Goal: Task Accomplishment & Management: Manage account settings

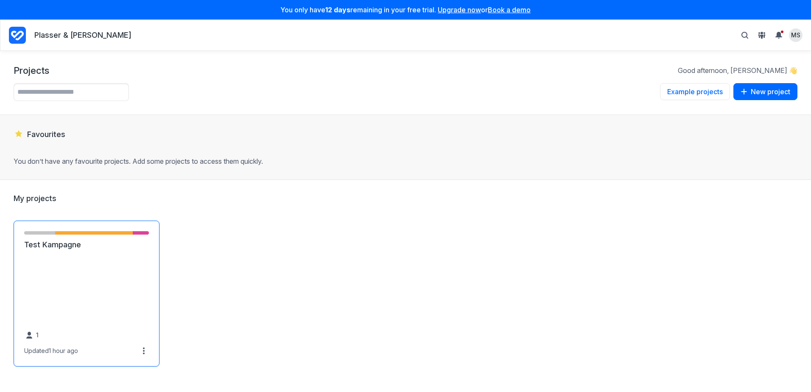
click at [30, 246] on link "Test Kampagne" at bounding box center [86, 245] width 125 height 10
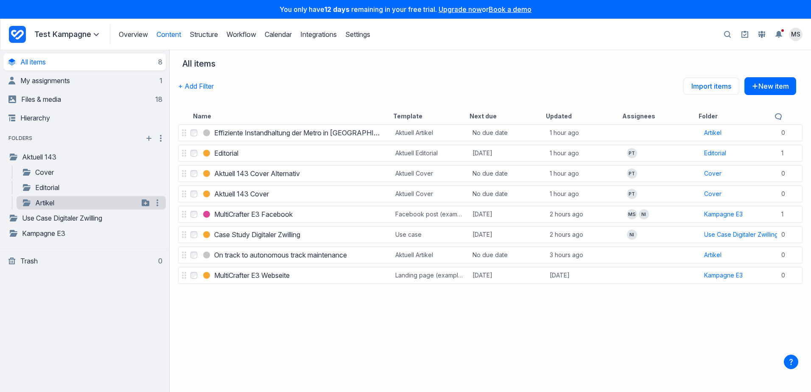
click at [47, 205] on link "Artikel" at bounding box center [80, 203] width 117 height 10
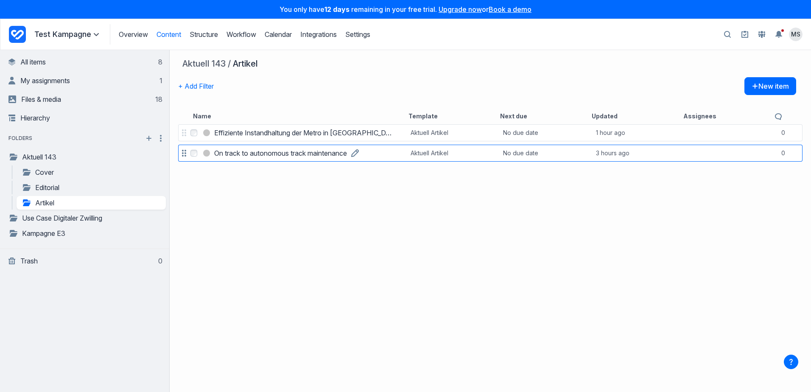
click at [266, 154] on h3 "On track to autonomous track maintenance" at bounding box center [280, 153] width 133 height 10
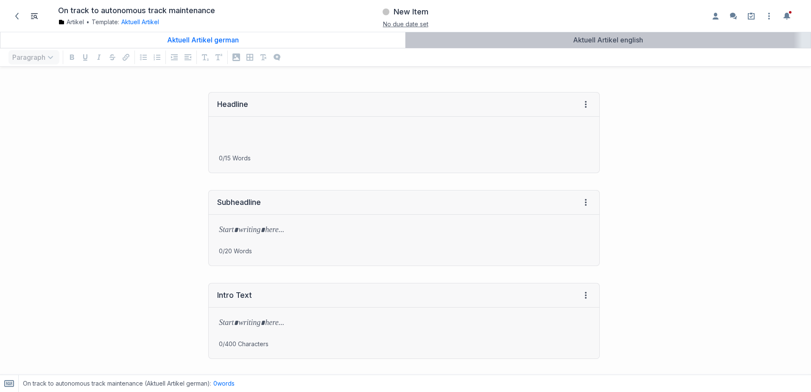
click at [526, 43] on div "Aktuell Artikel english" at bounding box center [608, 40] width 398 height 8
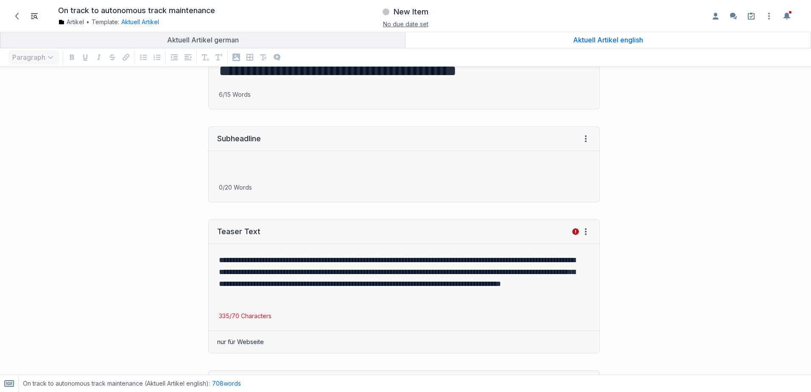
scroll to position [127, 0]
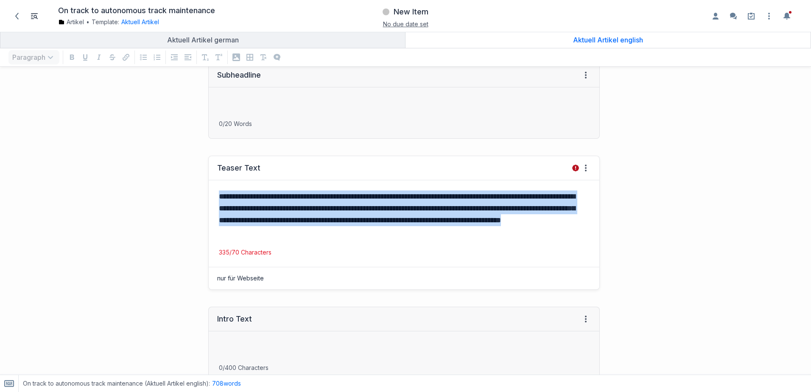
drag, startPoint x: 218, startPoint y: 197, endPoint x: 361, endPoint y: 237, distance: 148.7
click at [361, 237] on p "**********" at bounding box center [402, 213] width 367 height 47
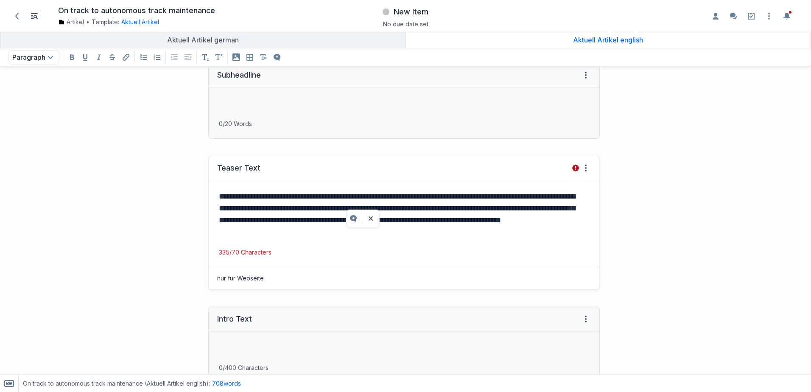
drag, startPoint x: 320, startPoint y: 222, endPoint x: 610, endPoint y: 227, distance: 290.1
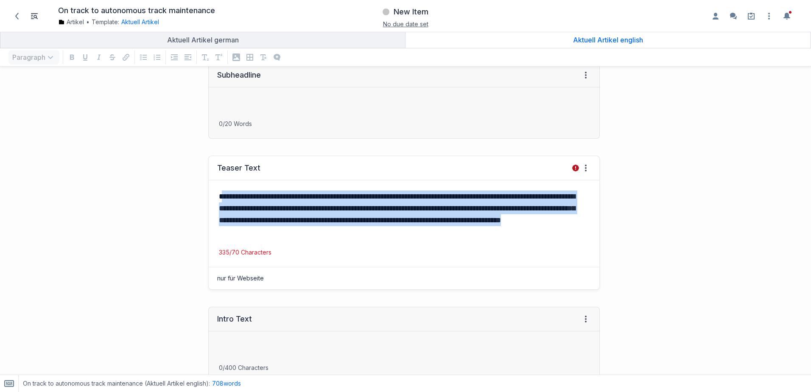
drag, startPoint x: 345, startPoint y: 233, endPoint x: 223, endPoint y: 199, distance: 126.9
click at [223, 199] on p "**********" at bounding box center [402, 213] width 367 height 47
drag, startPoint x: 349, startPoint y: 230, endPoint x: 219, endPoint y: 198, distance: 133.5
click at [219, 198] on p "**********" at bounding box center [402, 213] width 367 height 47
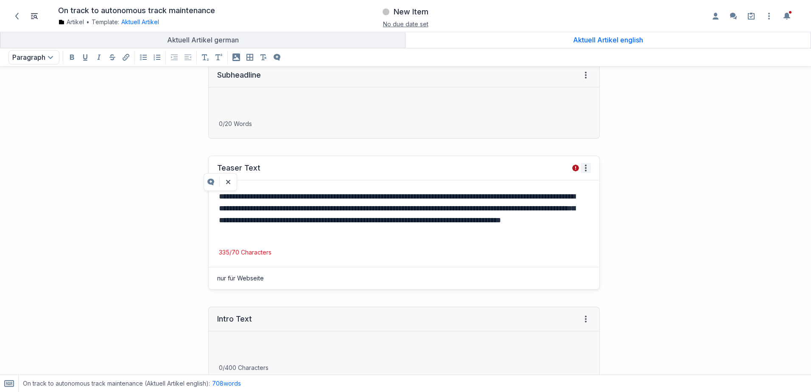
click at [582, 167] on icon at bounding box center [585, 168] width 7 height 7
drag, startPoint x: 366, startPoint y: 237, endPoint x: 349, endPoint y: 233, distance: 16.9
click at [349, 233] on p "**********" at bounding box center [402, 213] width 367 height 47
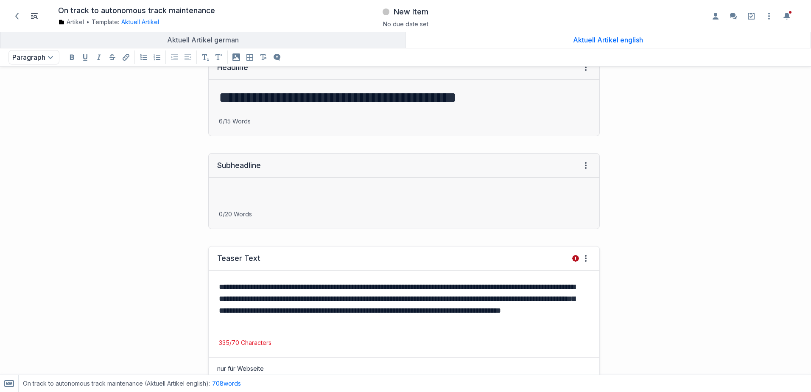
scroll to position [0, 0]
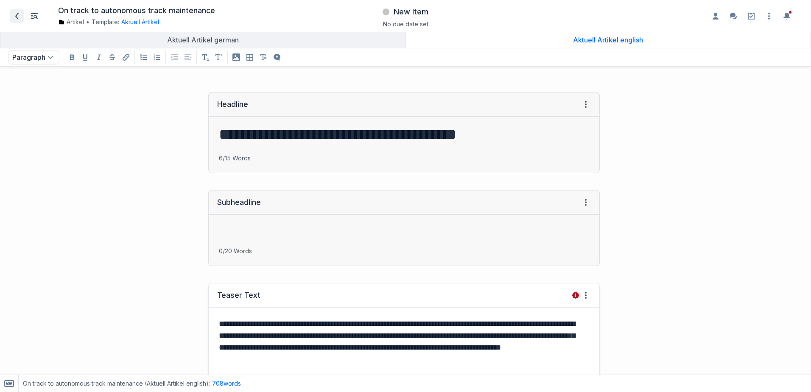
click at [23, 22] on span at bounding box center [17, 16] width 14 height 14
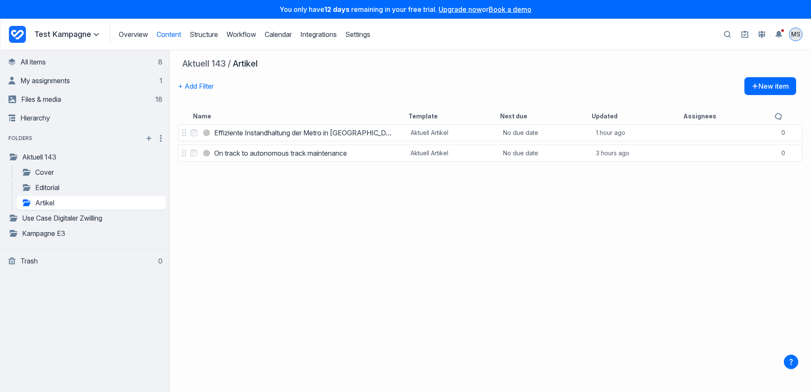
click at [795, 36] on span "MS" at bounding box center [795, 34] width 9 height 8
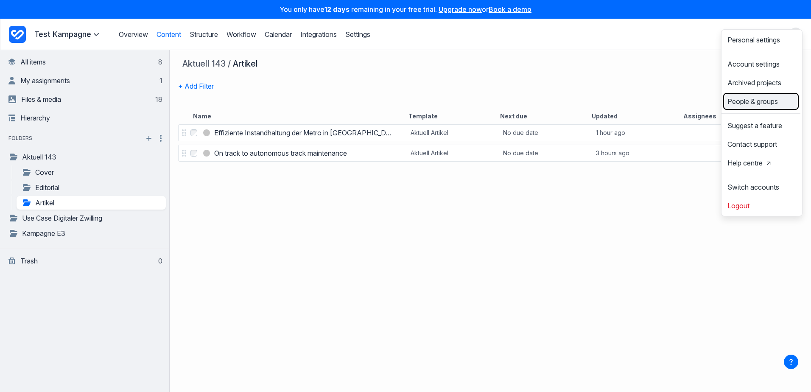
click at [740, 105] on span "People & groups" at bounding box center [752, 101] width 50 height 7
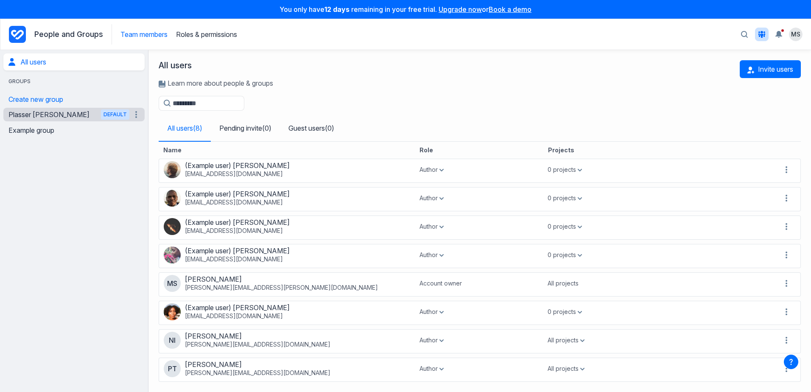
click at [27, 117] on link "Plasser Theurer Default" at bounding box center [68, 115] width 121 height 14
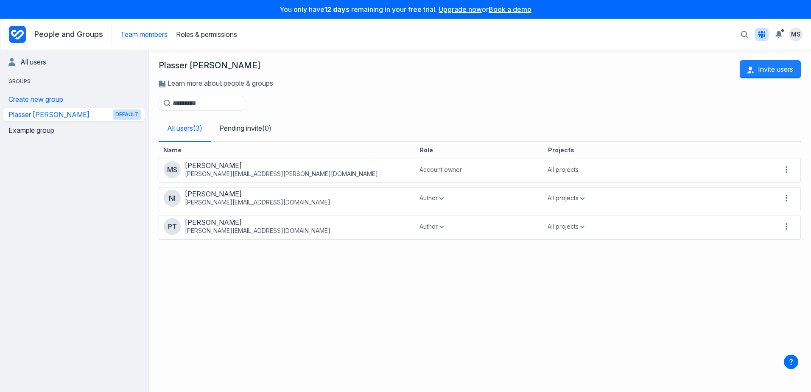
click at [765, 69] on button "Invite users" at bounding box center [770, 69] width 61 height 18
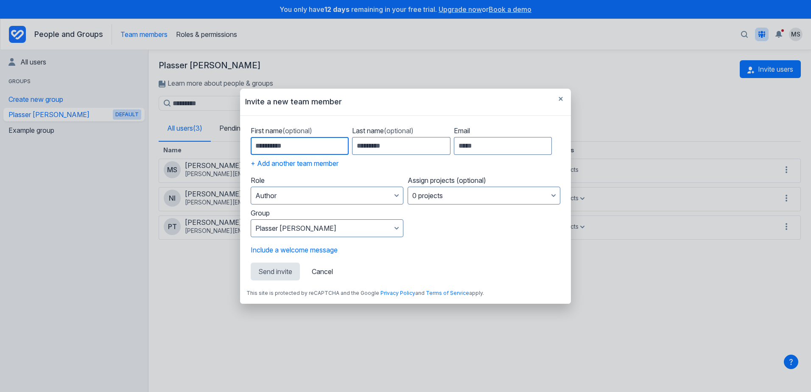
click at [292, 149] on input "First name (optional)" at bounding box center [300, 146] width 98 height 18
type input "*******"
type input "*********"
click at [474, 148] on input "Email" at bounding box center [503, 146] width 98 height 18
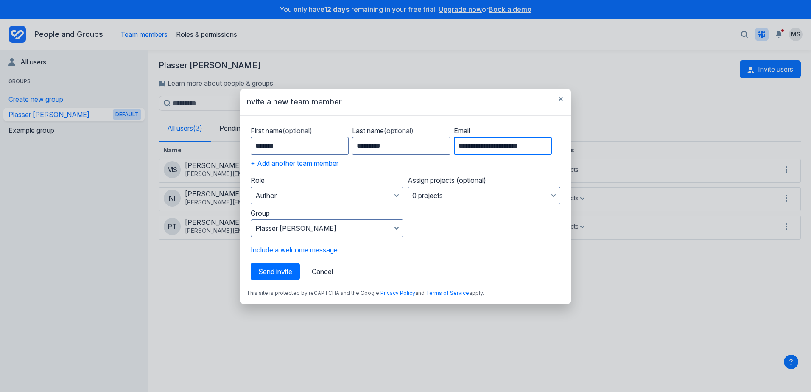
type input "**********"
click at [496, 145] on input "**********" at bounding box center [503, 146] width 98 height 18
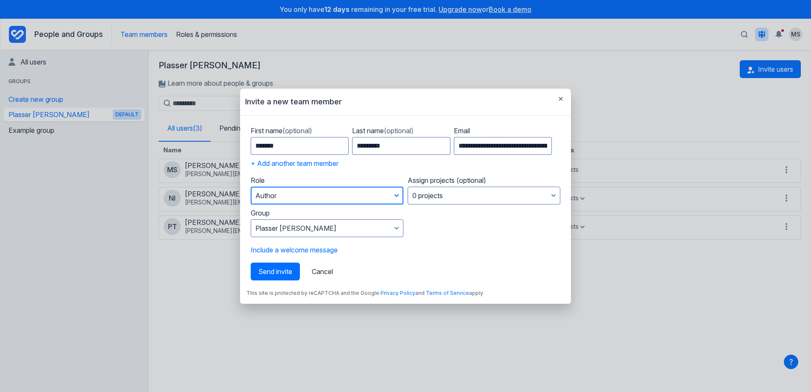
click at [340, 191] on button "Author" at bounding box center [327, 196] width 153 height 18
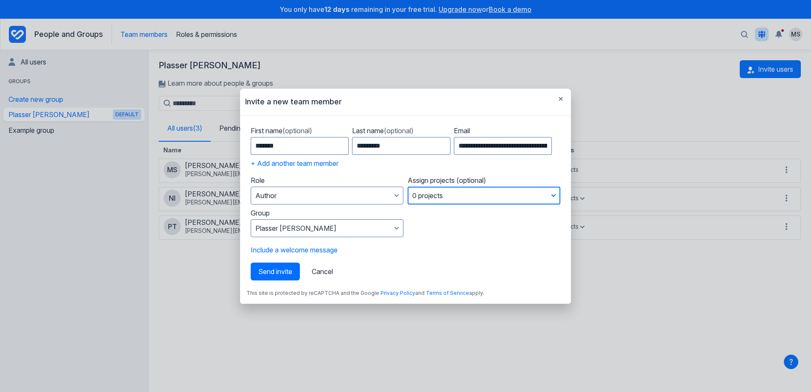
click at [424, 193] on button "0 projects" at bounding box center [483, 196] width 153 height 18
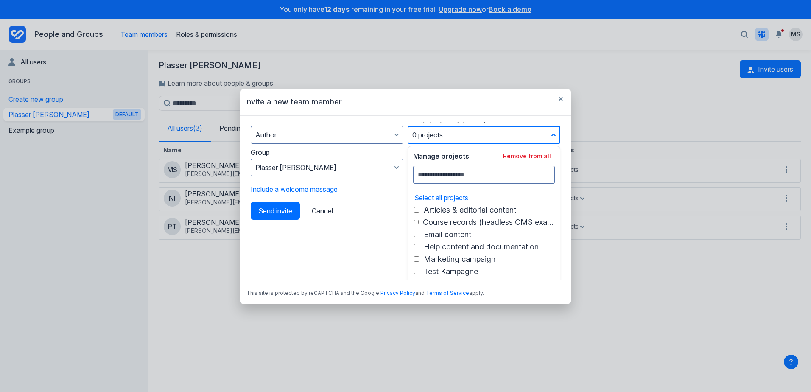
scroll to position [67, 0]
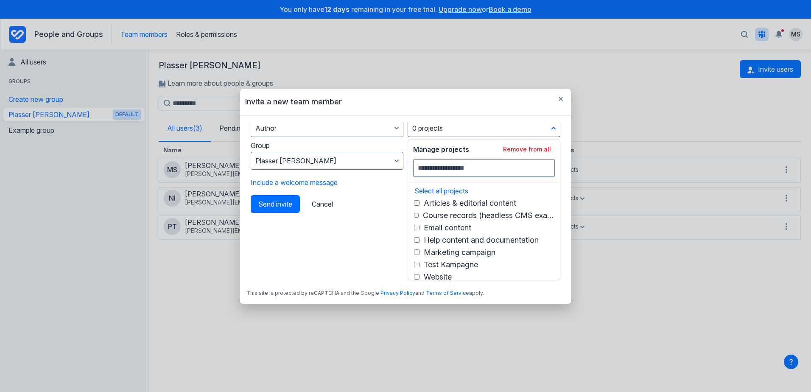
click at [424, 193] on button "Select all projects" at bounding box center [439, 191] width 58 height 8
click at [369, 207] on div "Send invite Cancel" at bounding box center [406, 204] width 310 height 18
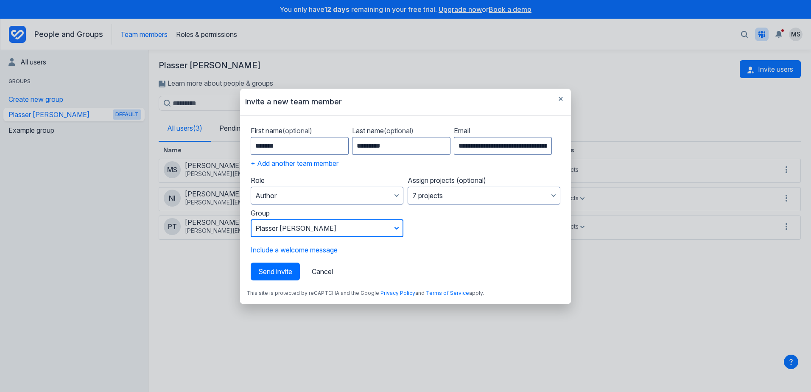
click at [325, 227] on button "Plasser Theurer" at bounding box center [327, 228] width 153 height 18
click at [277, 271] on span "Send invite" at bounding box center [275, 271] width 34 height 8
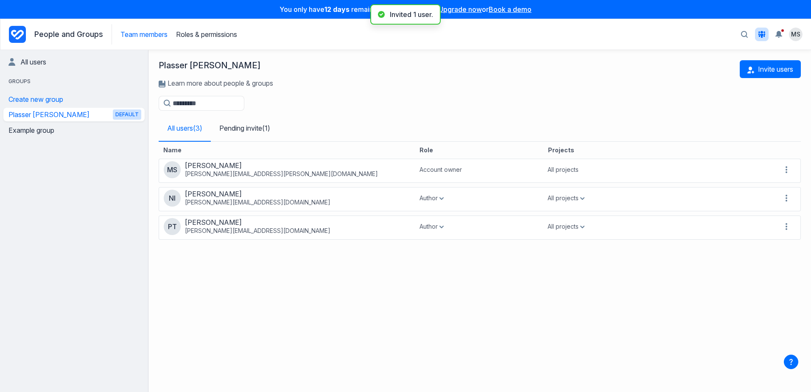
click at [18, 35] on icon "Project Dashboard" at bounding box center [17, 34] width 17 height 17
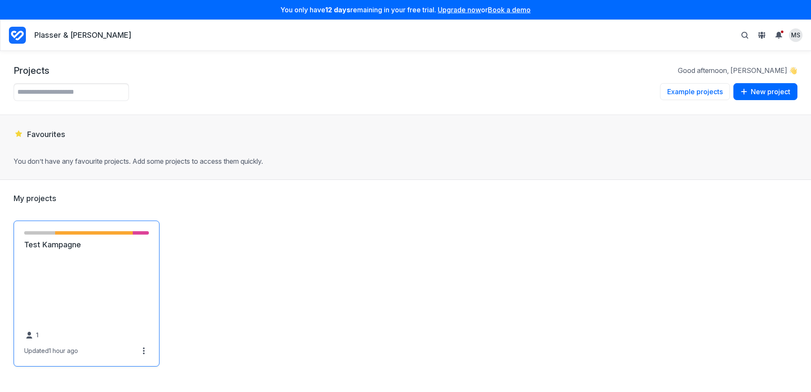
click at [86, 245] on link "Test Kampagne" at bounding box center [86, 245] width 125 height 10
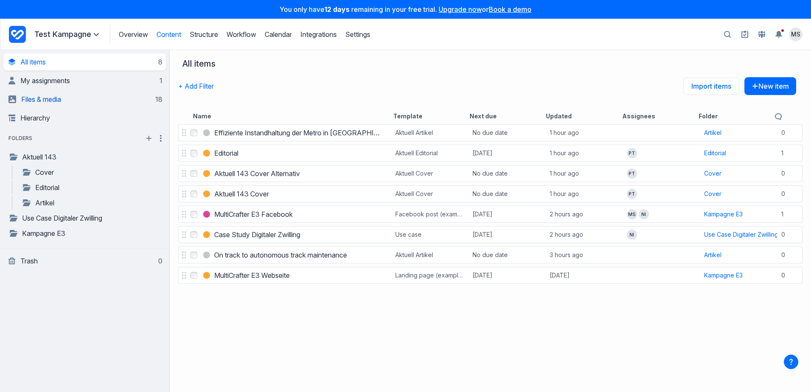
drag, startPoint x: 82, startPoint y: 105, endPoint x: 85, endPoint y: 109, distance: 4.8
click at [82, 105] on link "Files & media 18" at bounding box center [85, 99] width 154 height 17
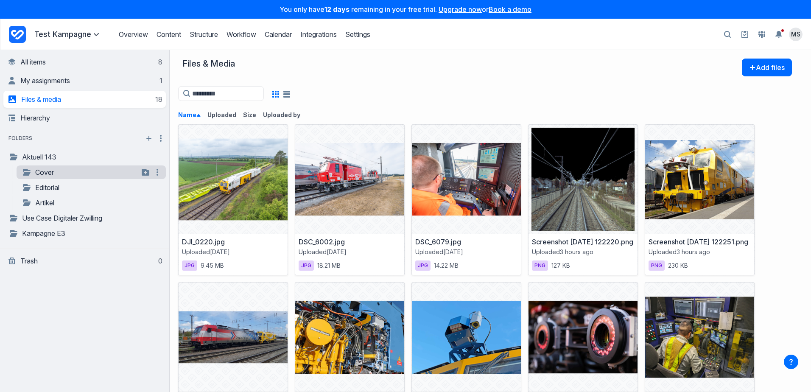
drag, startPoint x: 54, startPoint y: 170, endPoint x: 59, endPoint y: 169, distance: 4.4
click at [54, 170] on link "Cover" at bounding box center [80, 172] width 117 height 10
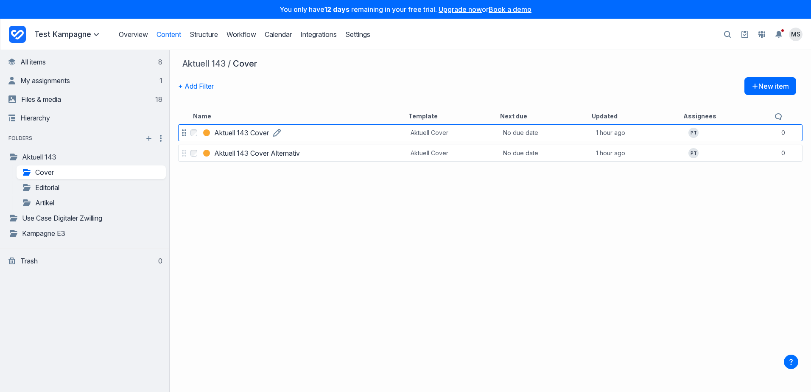
click at [252, 131] on h3 "Aktuell 143 Cover" at bounding box center [241, 133] width 55 height 10
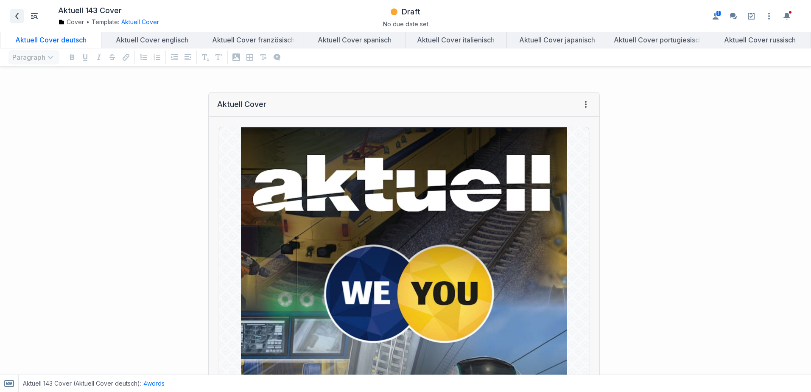
click at [16, 17] on icon at bounding box center [17, 16] width 7 height 7
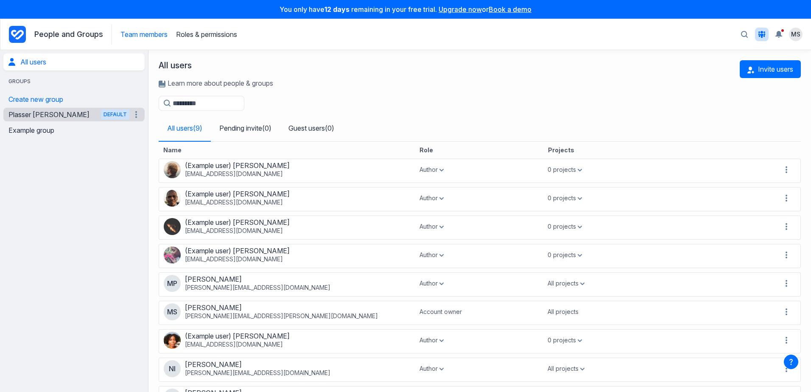
click at [47, 117] on link "Plasser [PERSON_NAME] Default" at bounding box center [68, 115] width 121 height 14
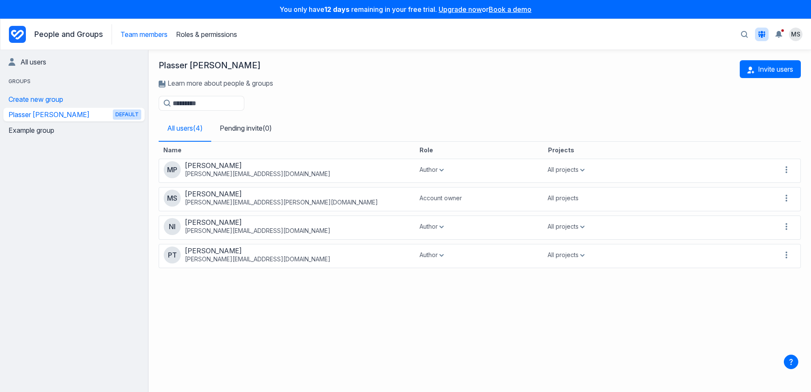
click at [15, 34] on icon "Project Dashboard" at bounding box center [17, 34] width 17 height 17
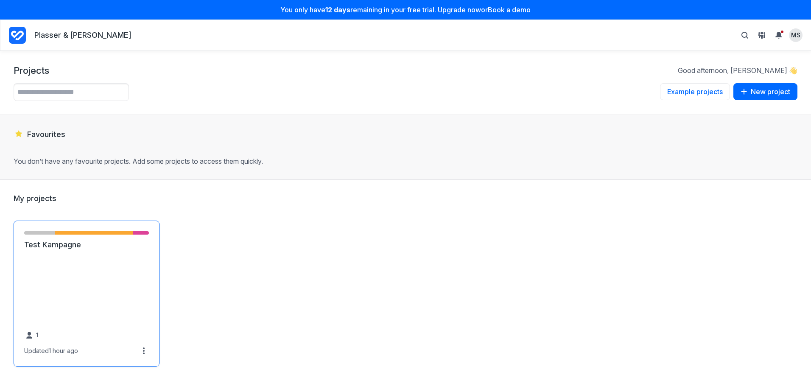
click at [57, 250] on link "Test Kampagne" at bounding box center [86, 245] width 125 height 10
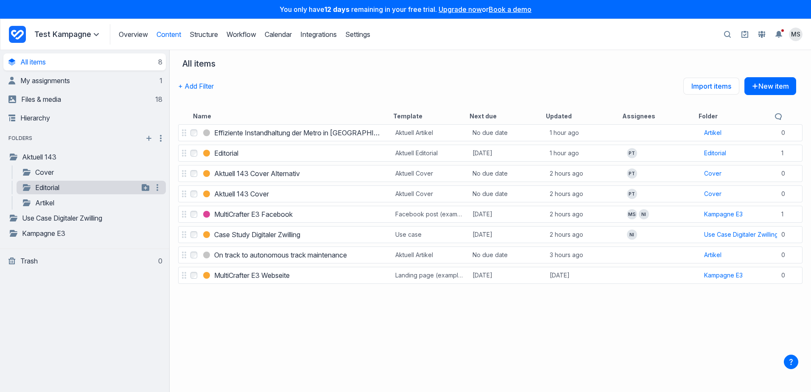
click at [69, 185] on link "Editorial" at bounding box center [80, 187] width 117 height 10
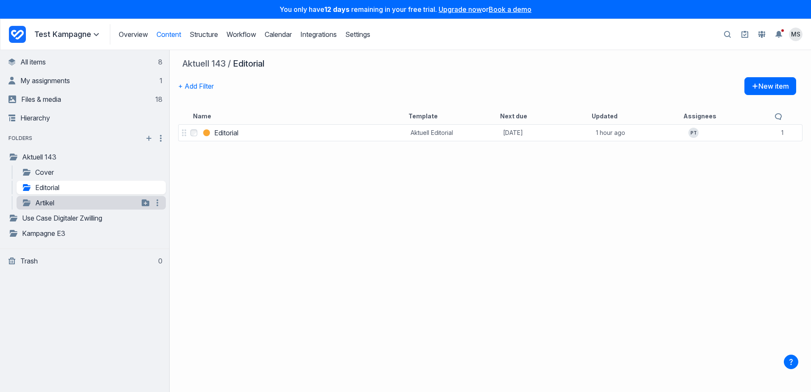
click at [81, 202] on link "Artikel" at bounding box center [80, 203] width 117 height 10
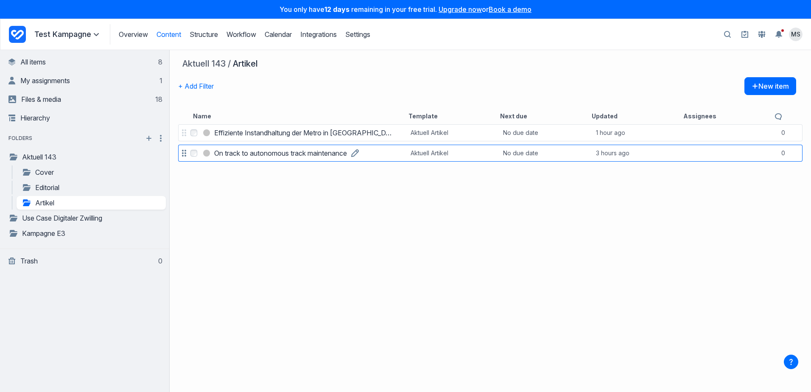
click at [265, 153] on h3 "On track to autonomous track maintenance" at bounding box center [280, 153] width 133 height 10
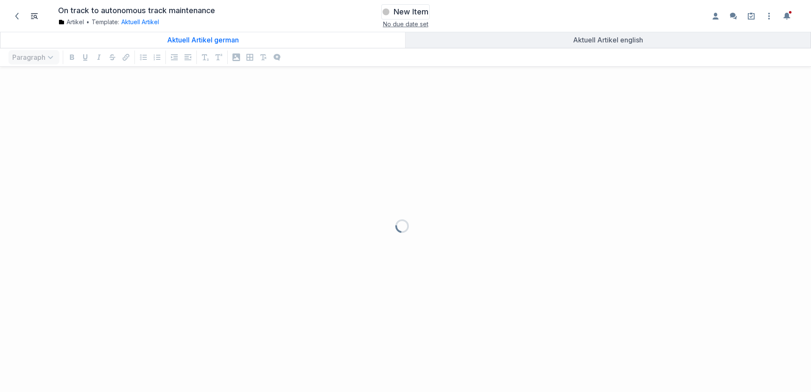
click at [419, 13] on span "New Item" at bounding box center [411, 12] width 35 height 10
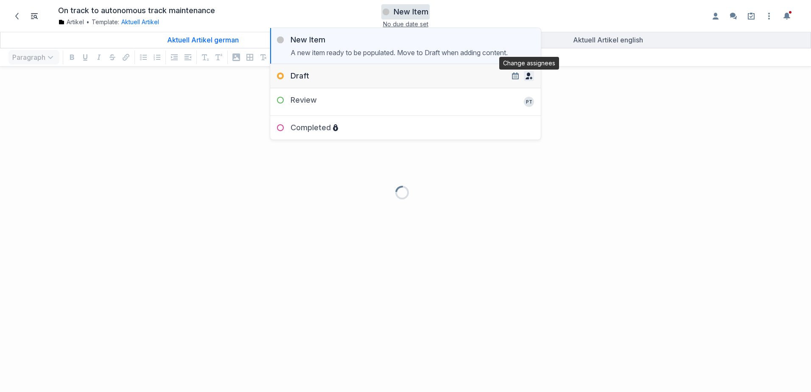
click at [525, 75] on icon "button" at bounding box center [528, 76] width 7 height 7
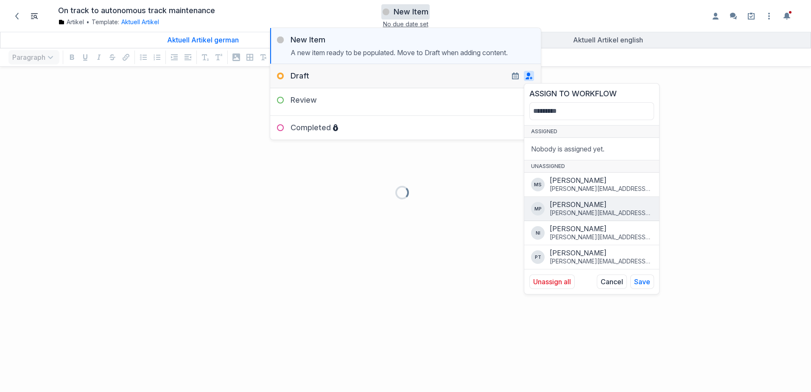
click at [571, 210] on div "[PERSON_NAME][EMAIL_ADDRESS][DOMAIN_NAME]" at bounding box center [601, 213] width 103 height 8
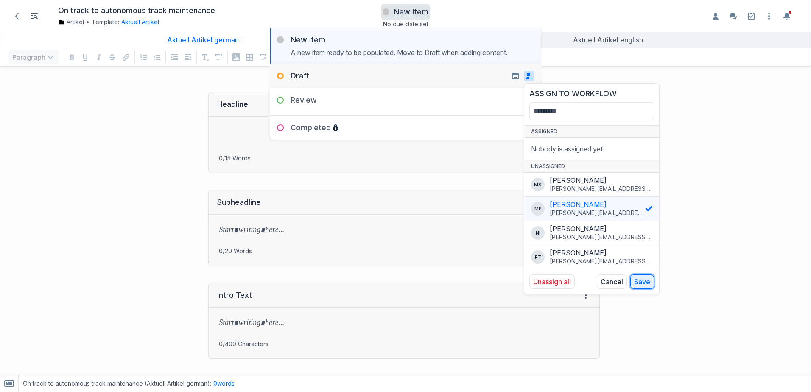
click at [645, 280] on button "Save" at bounding box center [642, 281] width 24 height 14
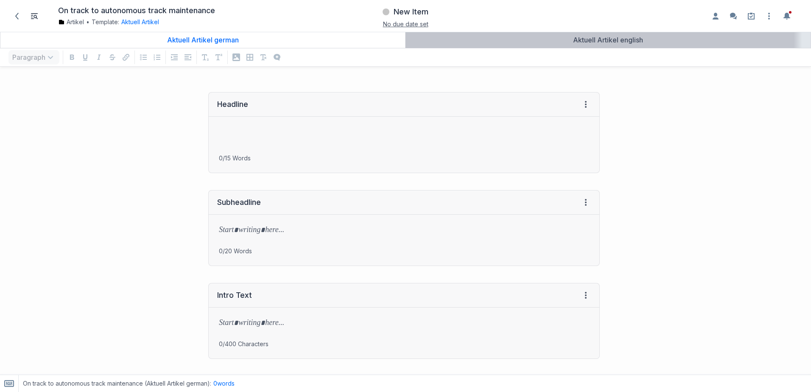
click at [622, 41] on div "Aktuell Artikel english" at bounding box center [608, 40] width 398 height 8
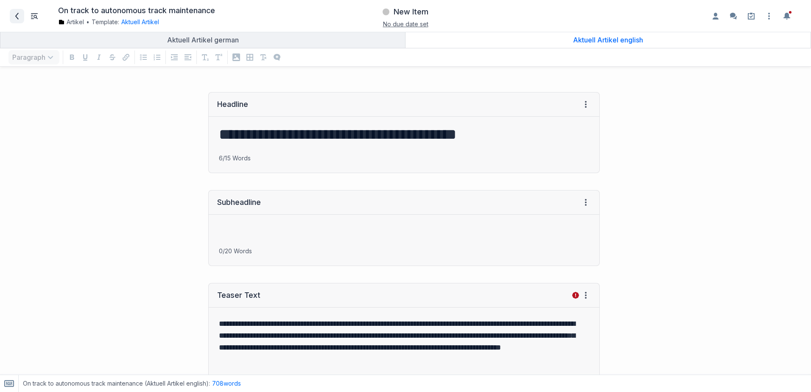
click at [17, 14] on icon at bounding box center [16, 16] width 3 height 7
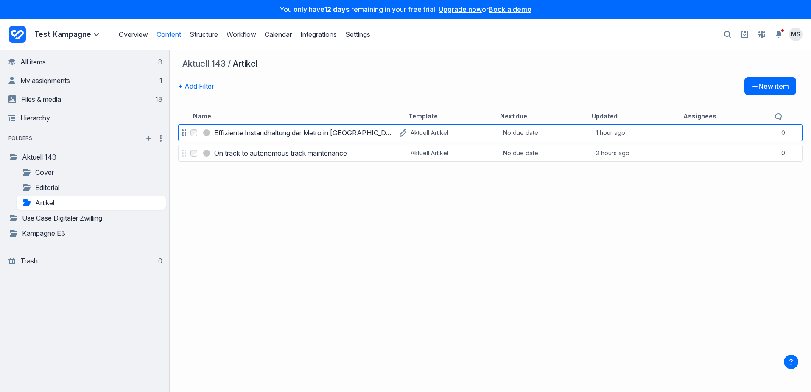
click at [274, 134] on h3 "Effiziente Instandhaltung der Metro in [GEOGRAPHIC_DATA]" at bounding box center [304, 133] width 181 height 10
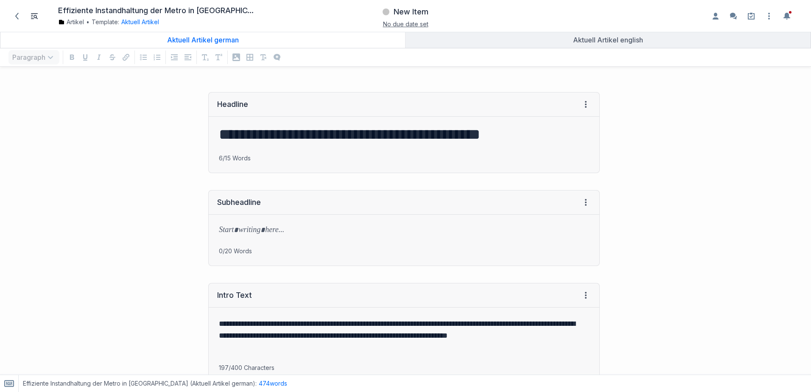
click at [410, 25] on span "No due date set" at bounding box center [405, 23] width 45 height 7
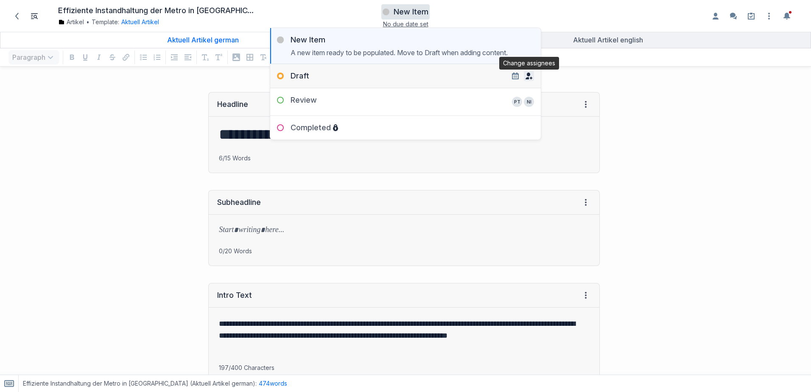
click at [527, 77] on icon "button" at bounding box center [528, 76] width 7 height 7
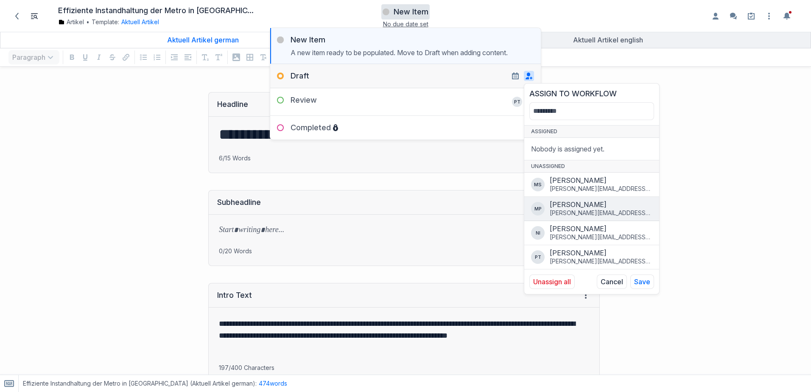
click at [572, 208] on div "[PERSON_NAME]" at bounding box center [601, 204] width 103 height 8
click at [642, 282] on button "Save" at bounding box center [642, 281] width 24 height 14
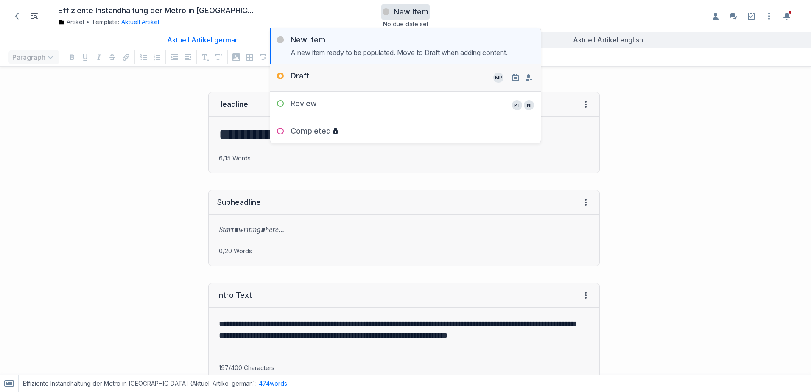
click at [280, 75] on div "Draft" at bounding box center [289, 78] width 39 height 14
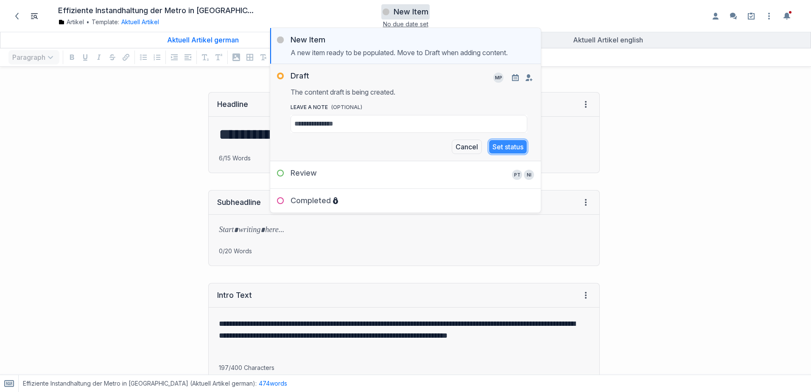
click at [497, 148] on button "Set status" at bounding box center [507, 147] width 39 height 14
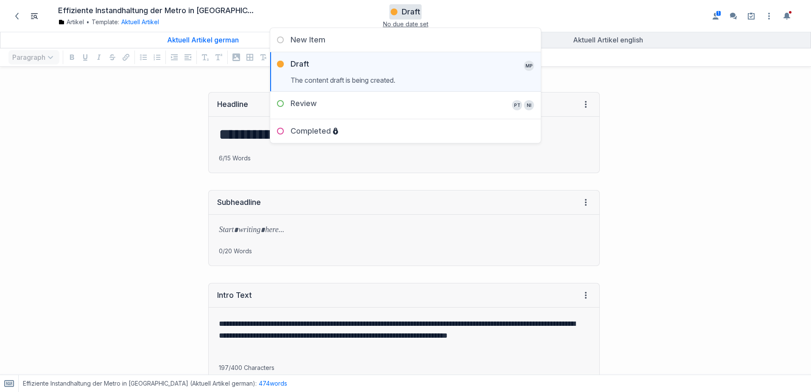
click at [109, 139] on div "**********" at bounding box center [304, 133] width 600 height 98
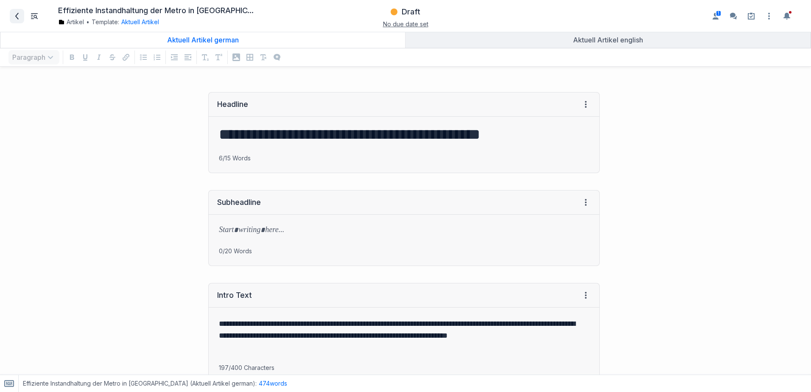
click at [15, 13] on icon at bounding box center [17, 16] width 7 height 7
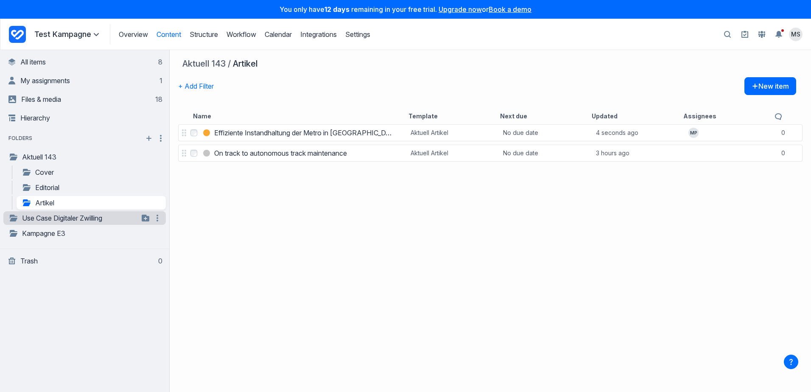
click at [74, 216] on link "Use Case Digitaler Zwilling" at bounding box center [73, 218] width 130 height 10
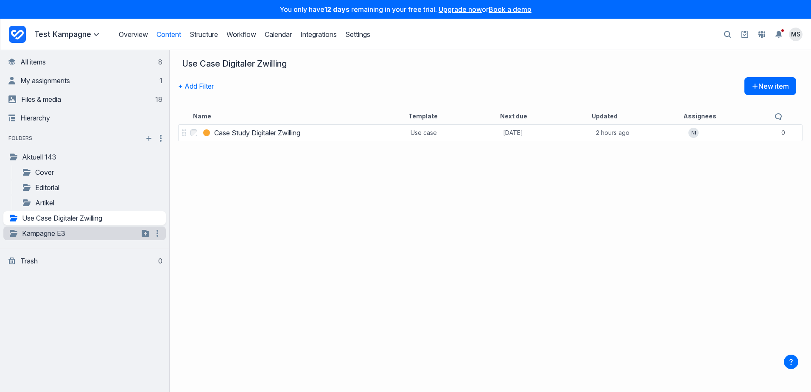
click at [78, 230] on link "Kampagne E3" at bounding box center [73, 233] width 130 height 10
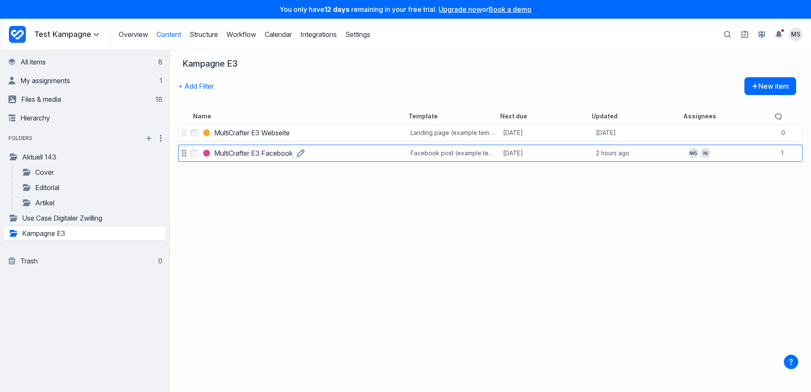
click at [249, 152] on h3 "MultiCrafter E3 Facebook" at bounding box center [253, 153] width 78 height 10
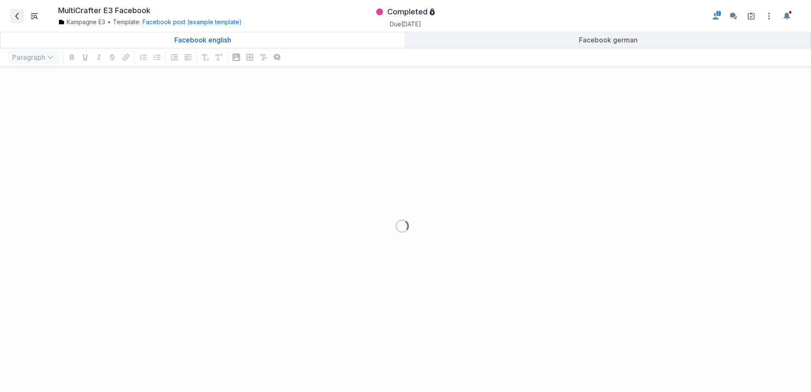
click at [14, 15] on icon at bounding box center [17, 16] width 7 height 7
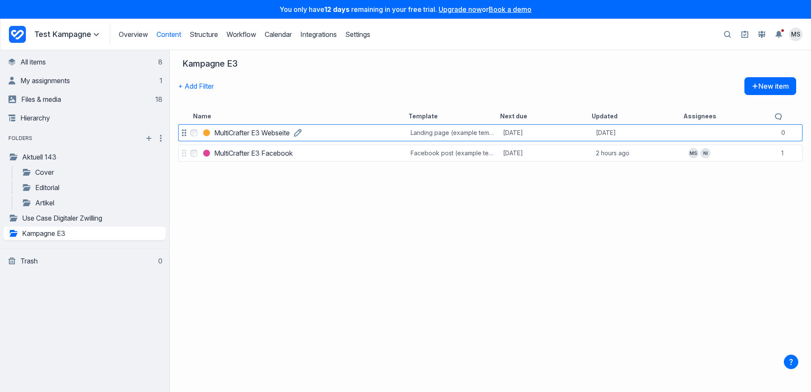
click at [239, 134] on h3 "MultiCrafter E3 Webseite" at bounding box center [251, 133] width 75 height 10
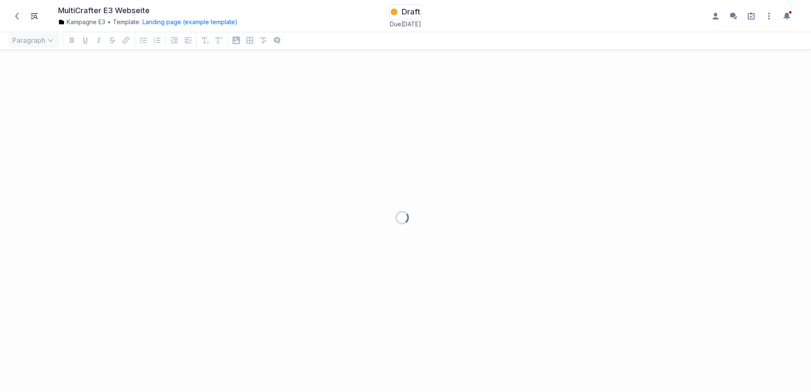
click at [411, 13] on span "Draft" at bounding box center [411, 12] width 19 height 10
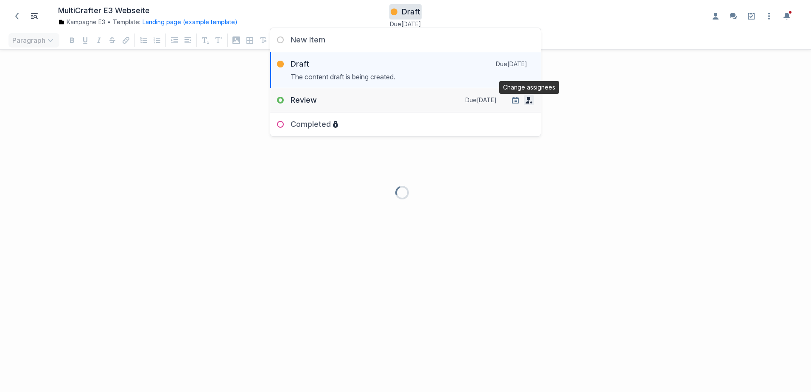
click at [526, 101] on icon "button" at bounding box center [528, 100] width 7 height 7
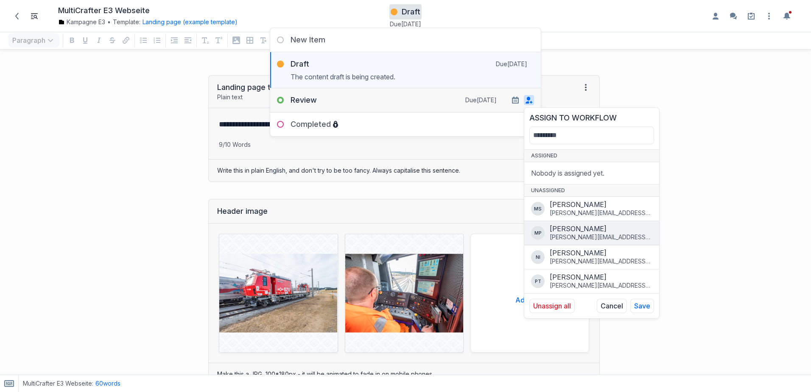
click at [572, 230] on div "[PERSON_NAME]" at bounding box center [601, 228] width 103 height 8
click at [642, 309] on button "Save" at bounding box center [642, 306] width 24 height 14
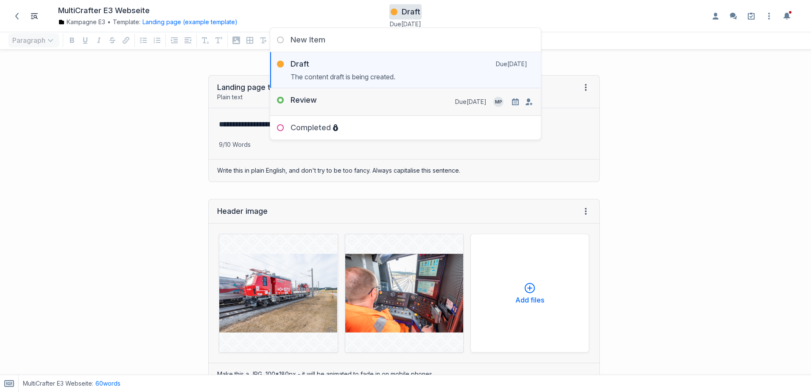
click at [280, 99] on div "Review" at bounding box center [293, 102] width 47 height 14
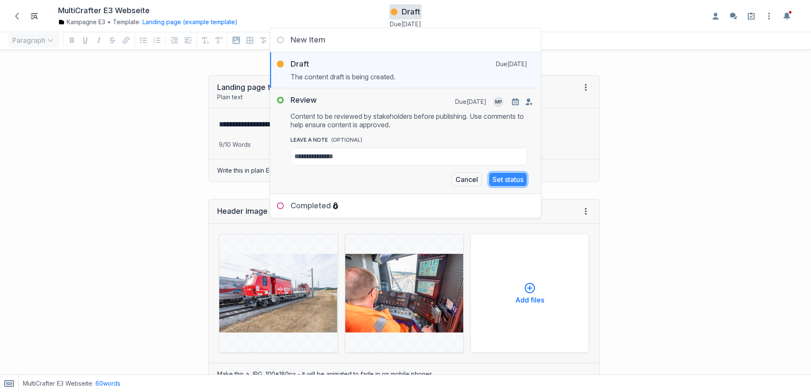
click at [502, 179] on button "Set status" at bounding box center [507, 179] width 39 height 14
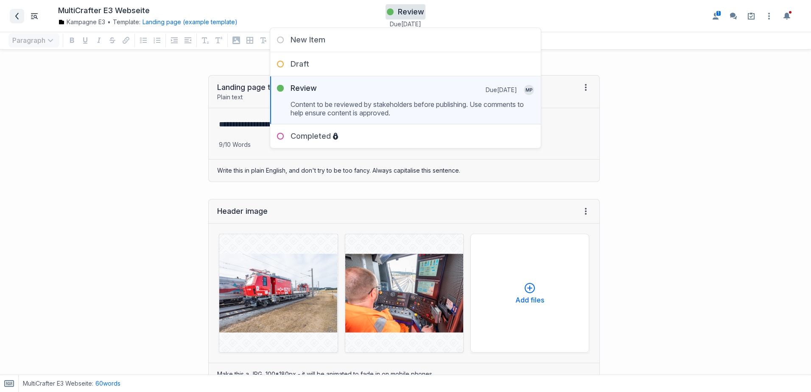
click at [19, 14] on icon at bounding box center [17, 16] width 7 height 7
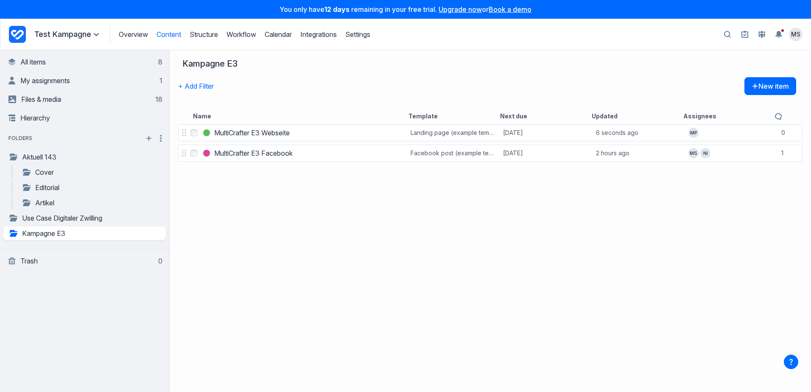
click at [229, 229] on div "Select MultiCrafter E3 Webseite MultiCrafter E3 Webseite Landing page (example …" at bounding box center [490, 257] width 641 height 269
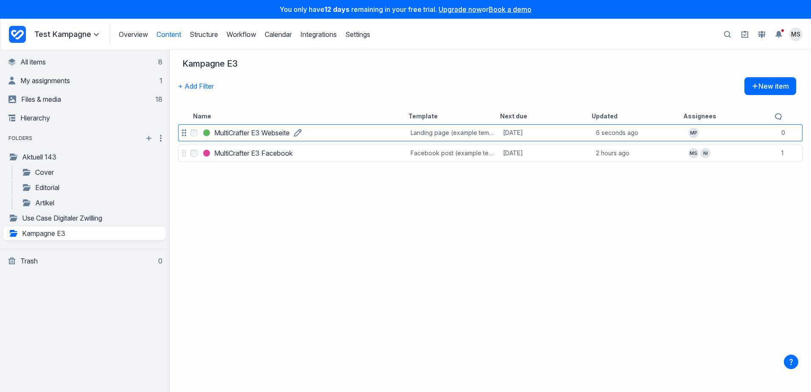
click at [273, 132] on h3 "MultiCrafter E3 Webseite" at bounding box center [251, 133] width 75 height 10
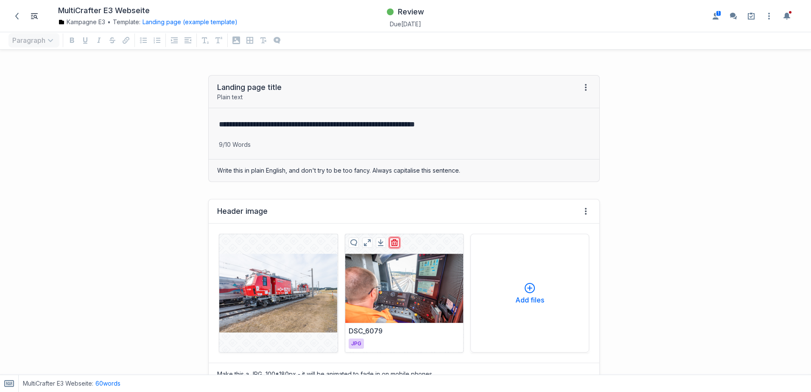
click at [389, 237] on button "button" at bounding box center [394, 242] width 10 height 10
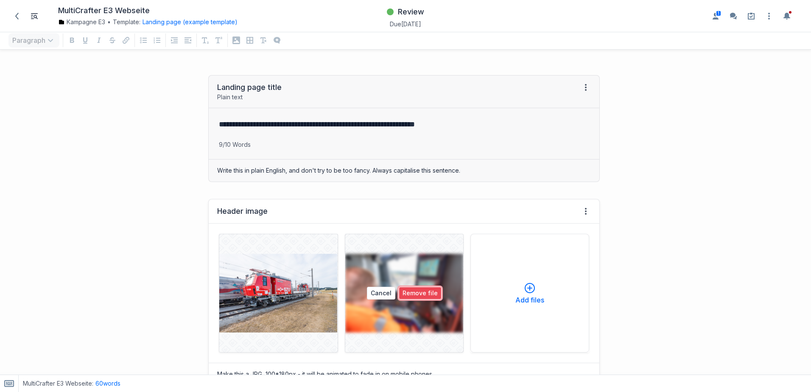
click at [406, 292] on button "Remove file" at bounding box center [420, 293] width 43 height 13
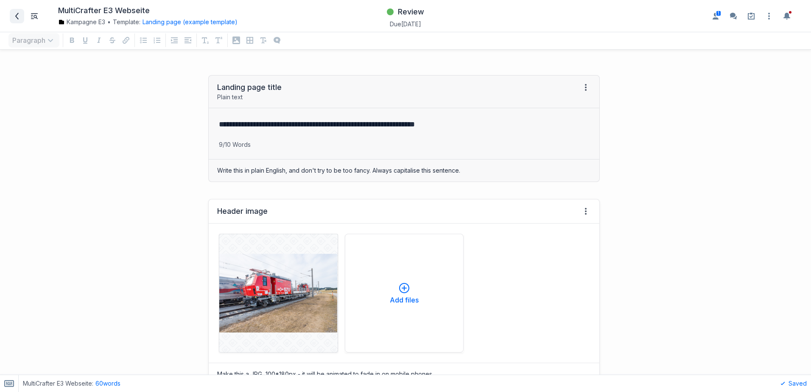
click at [22, 20] on span at bounding box center [17, 16] width 14 height 14
